Goal: Contribute content

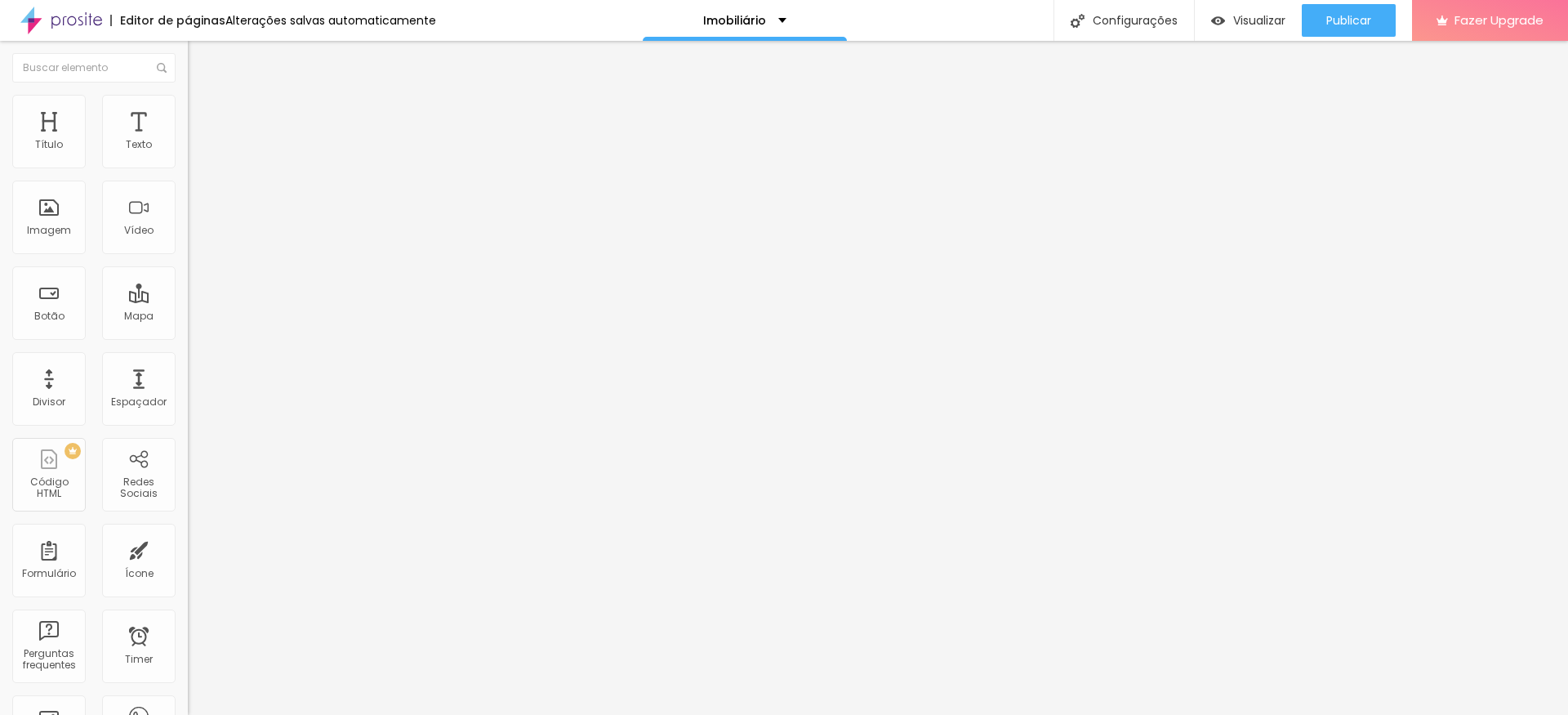
click at [188, 141] on span "Trocar imagem" at bounding box center [232, 134] width 89 height 14
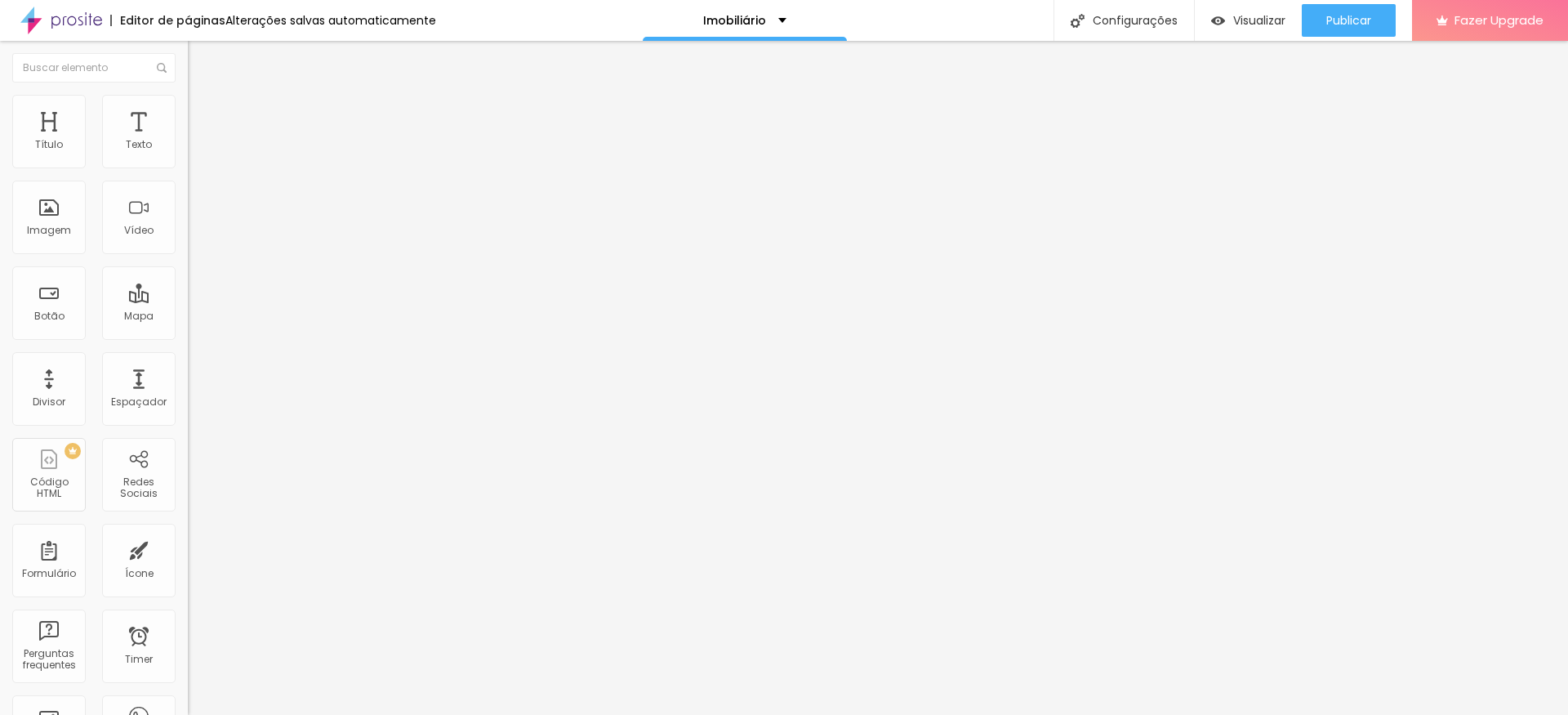
click at [1114, 26] on div "Configurações" at bounding box center [1124, 20] width 141 height 41
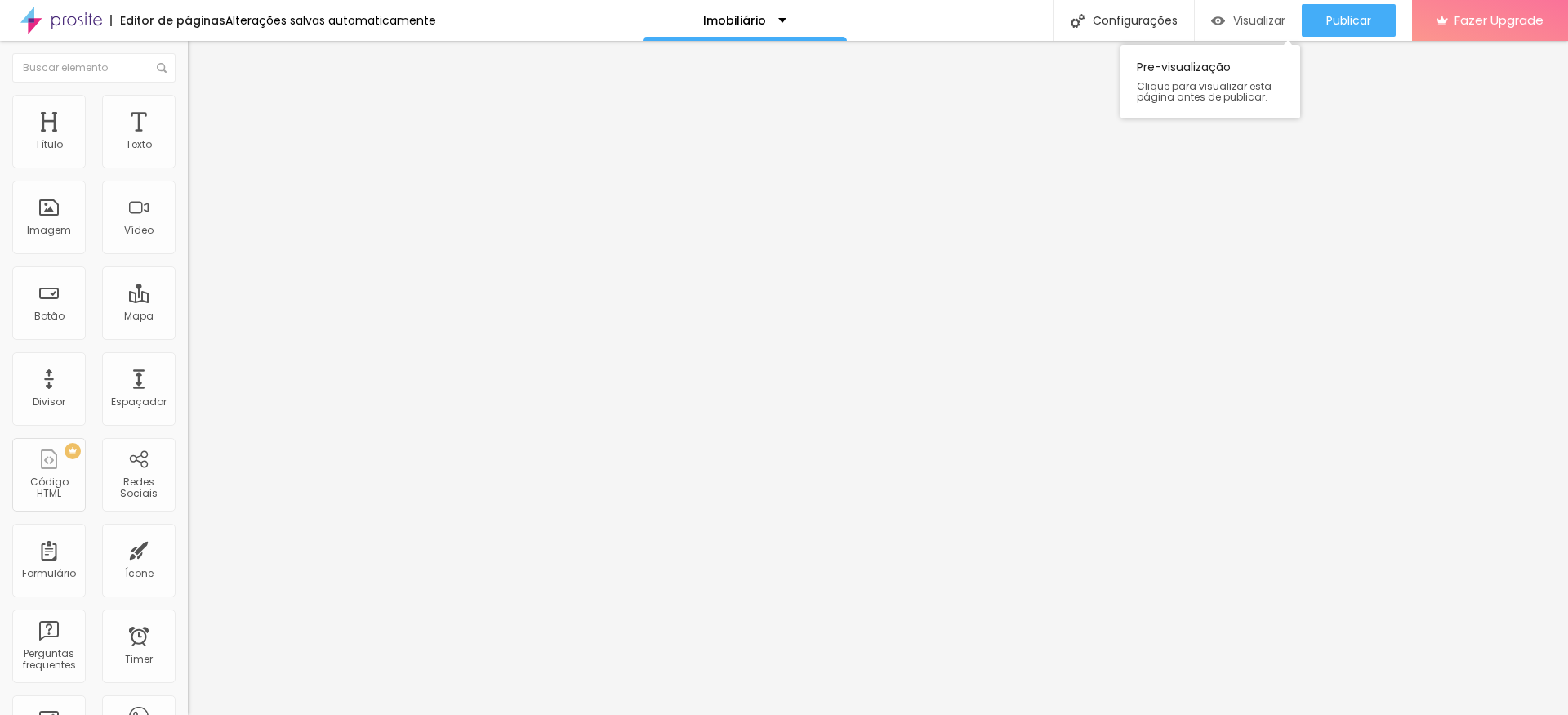
click at [1253, 28] on div "Visualizar" at bounding box center [1248, 20] width 74 height 33
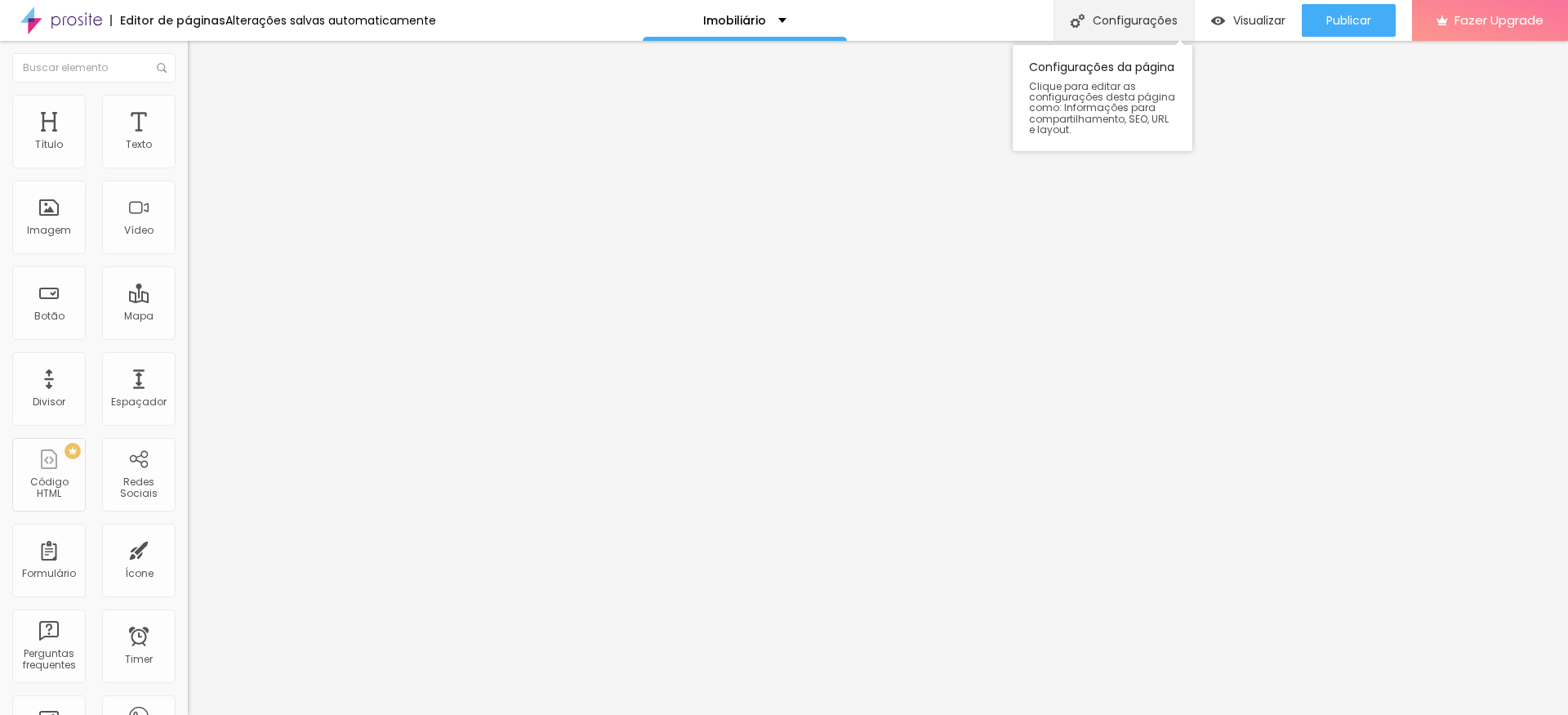
click at [1122, 20] on div "Configurações" at bounding box center [1124, 20] width 141 height 41
type input "/imobiliariolp"
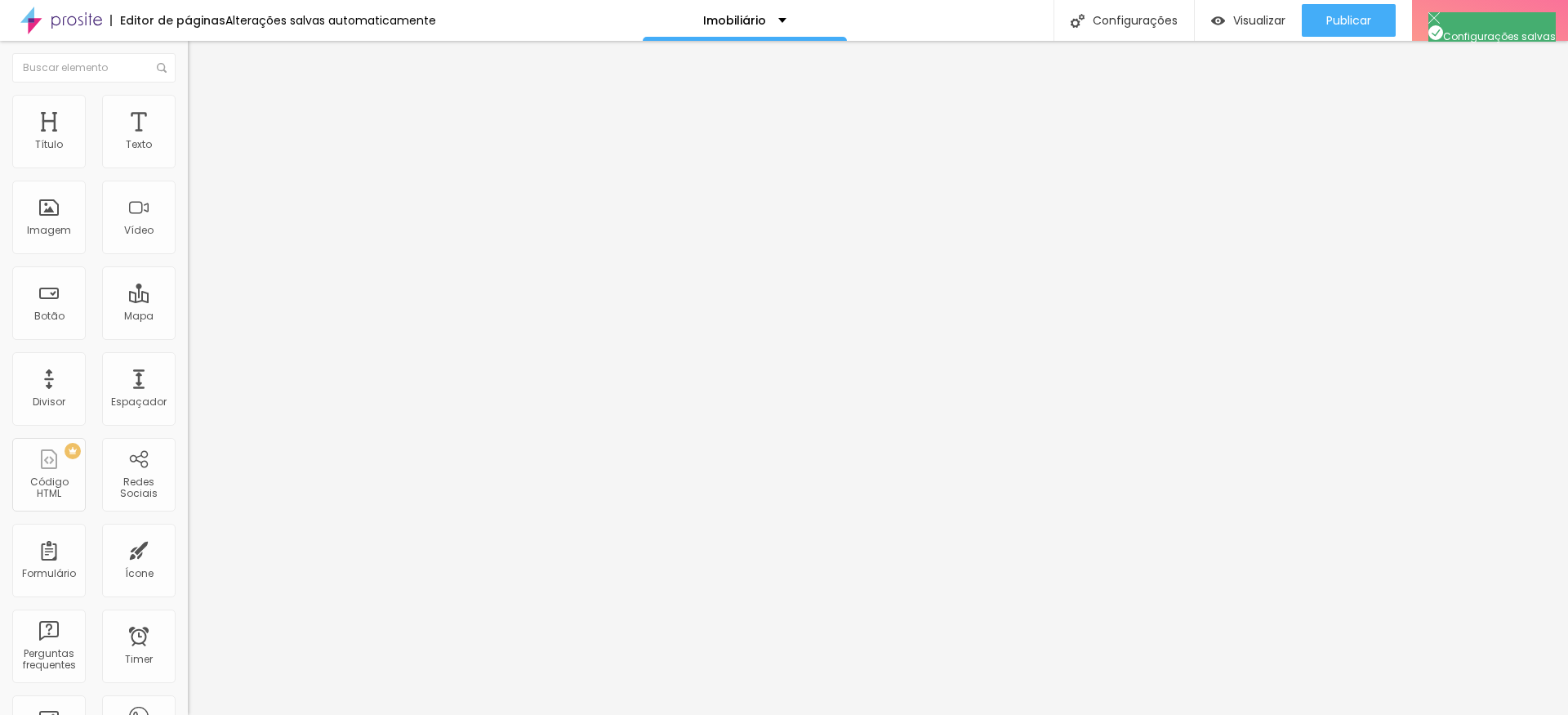
click at [1245, 22] on span "Visualizar" at bounding box center [1259, 20] width 53 height 13
